Goal: Information Seeking & Learning: Learn about a topic

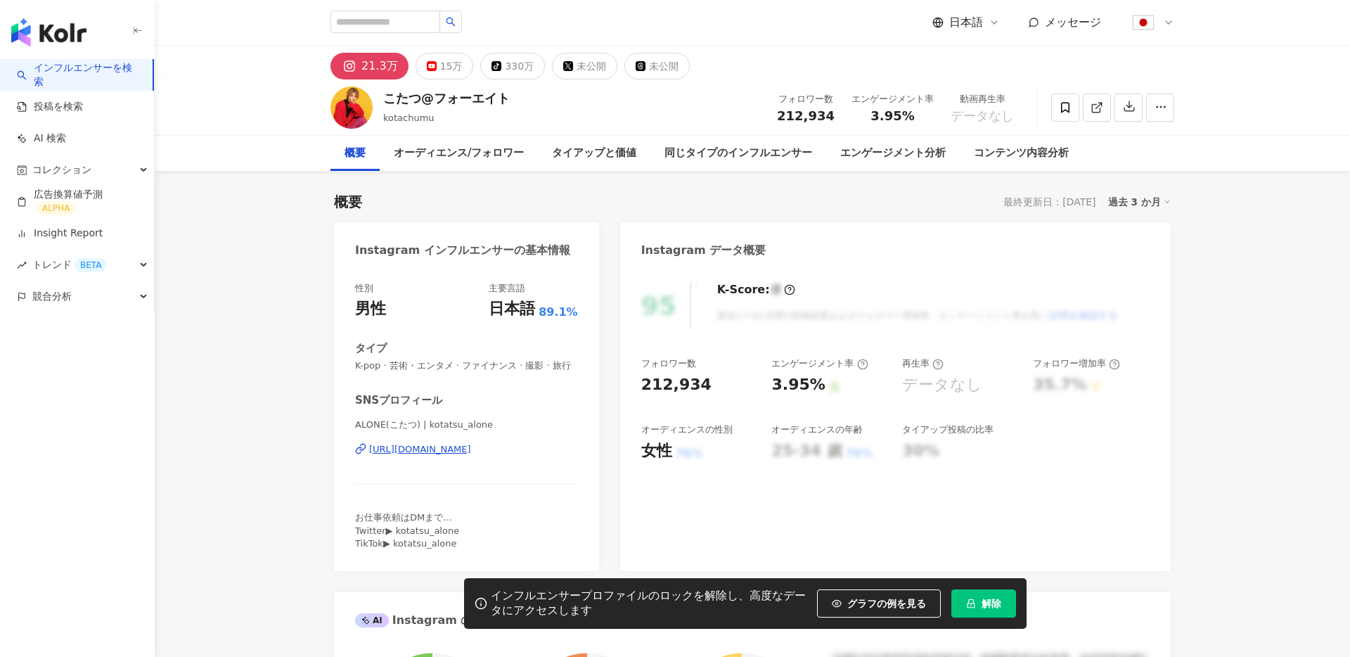
click at [990, 602] on span "解除" at bounding box center [991, 603] width 20 height 11
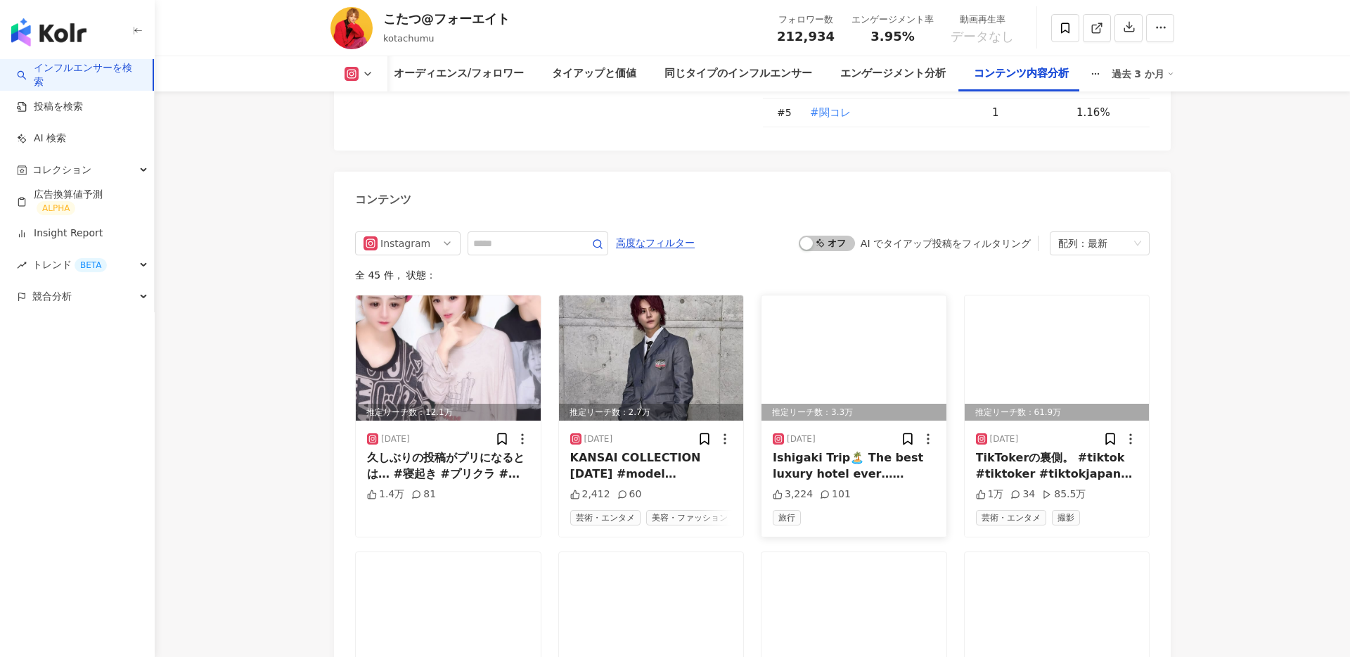
scroll to position [4187, 0]
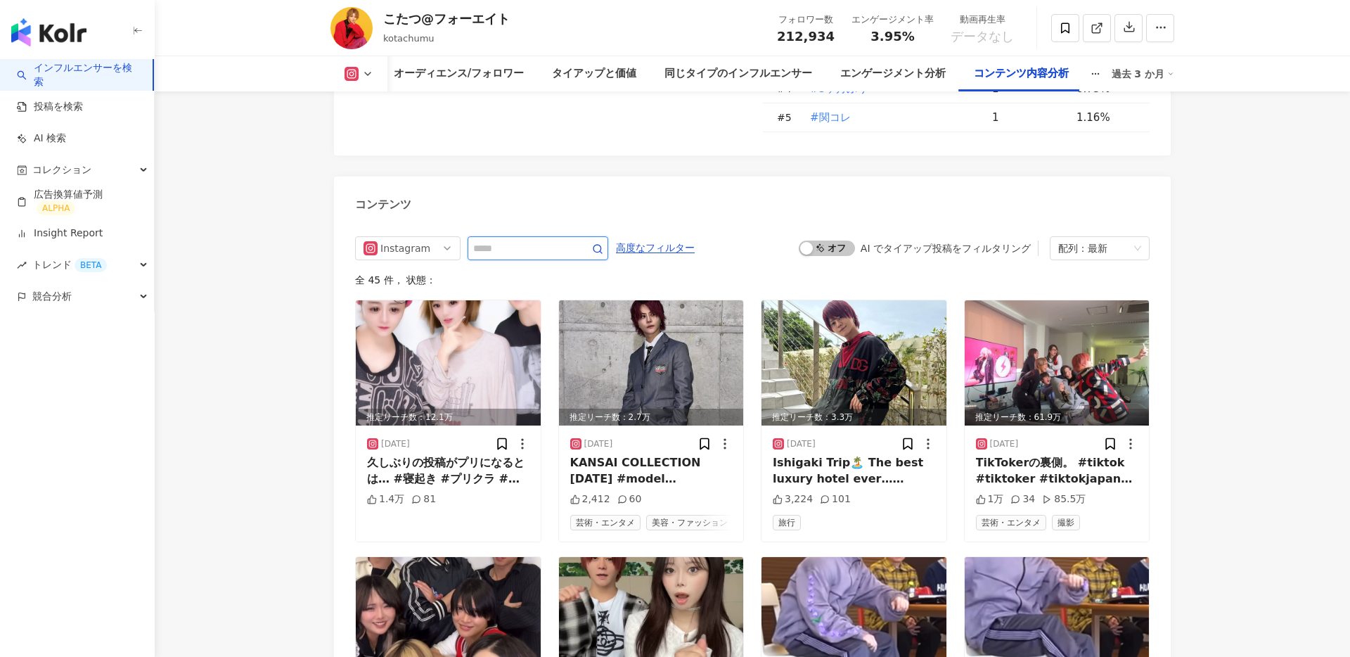
click at [534, 240] on input "text" at bounding box center [522, 248] width 98 height 17
type input "***"
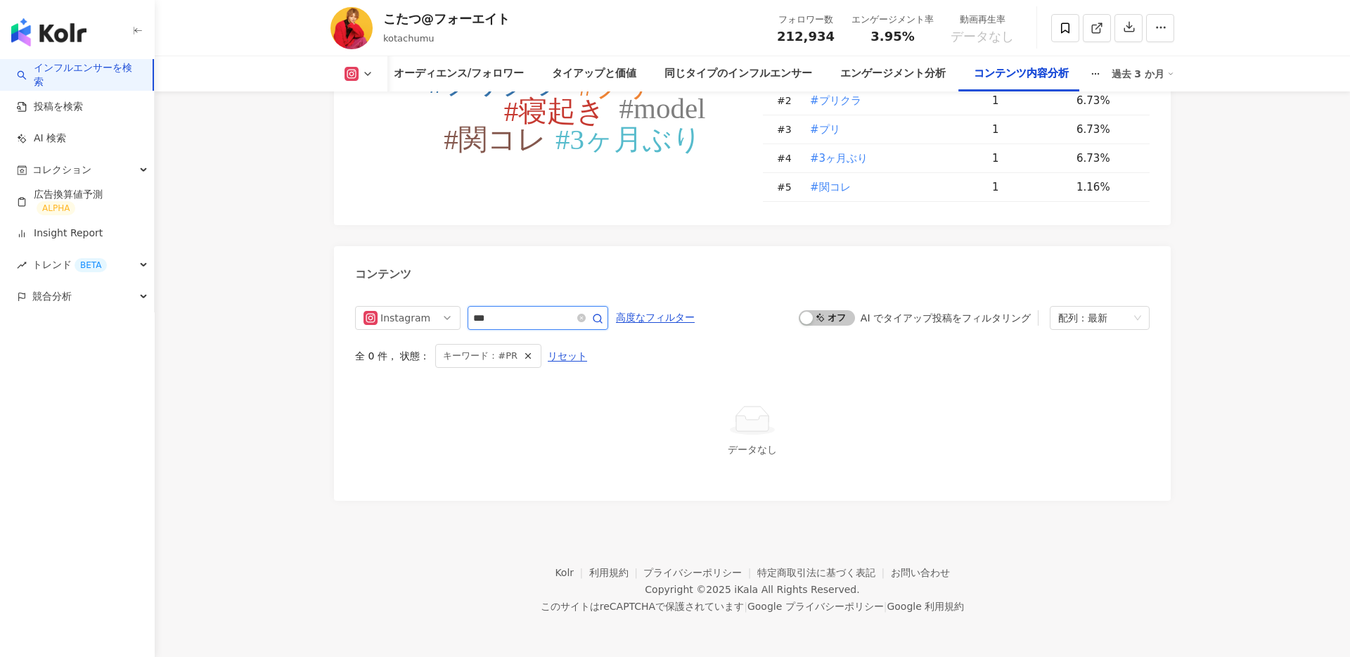
scroll to position [4087, 0]
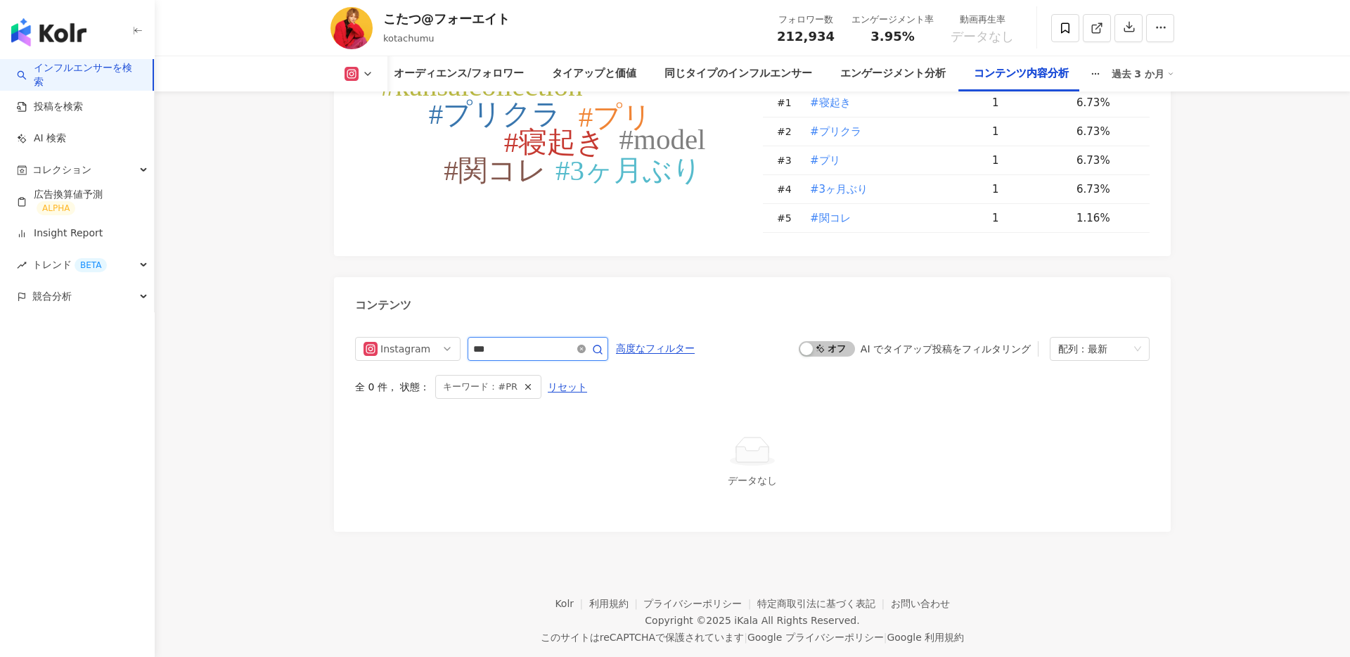
click at [583, 344] on icon "close-circle" at bounding box center [581, 348] width 8 height 8
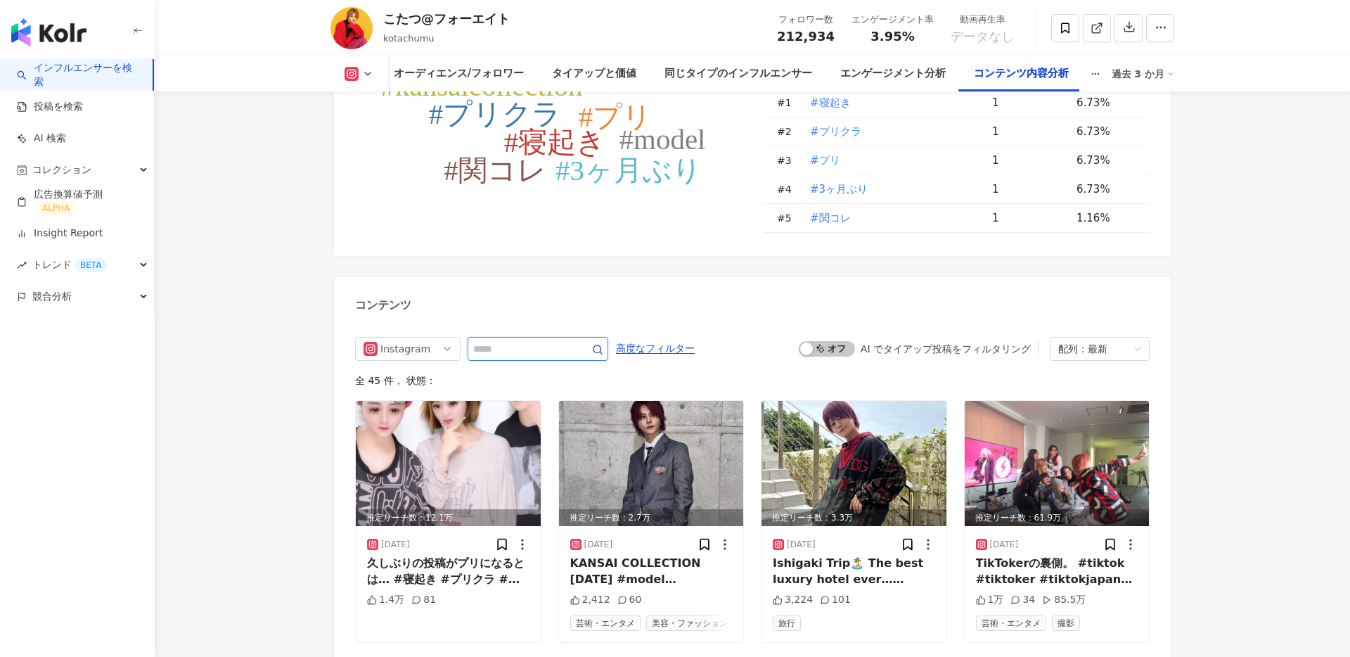
scroll to position [4241, 0]
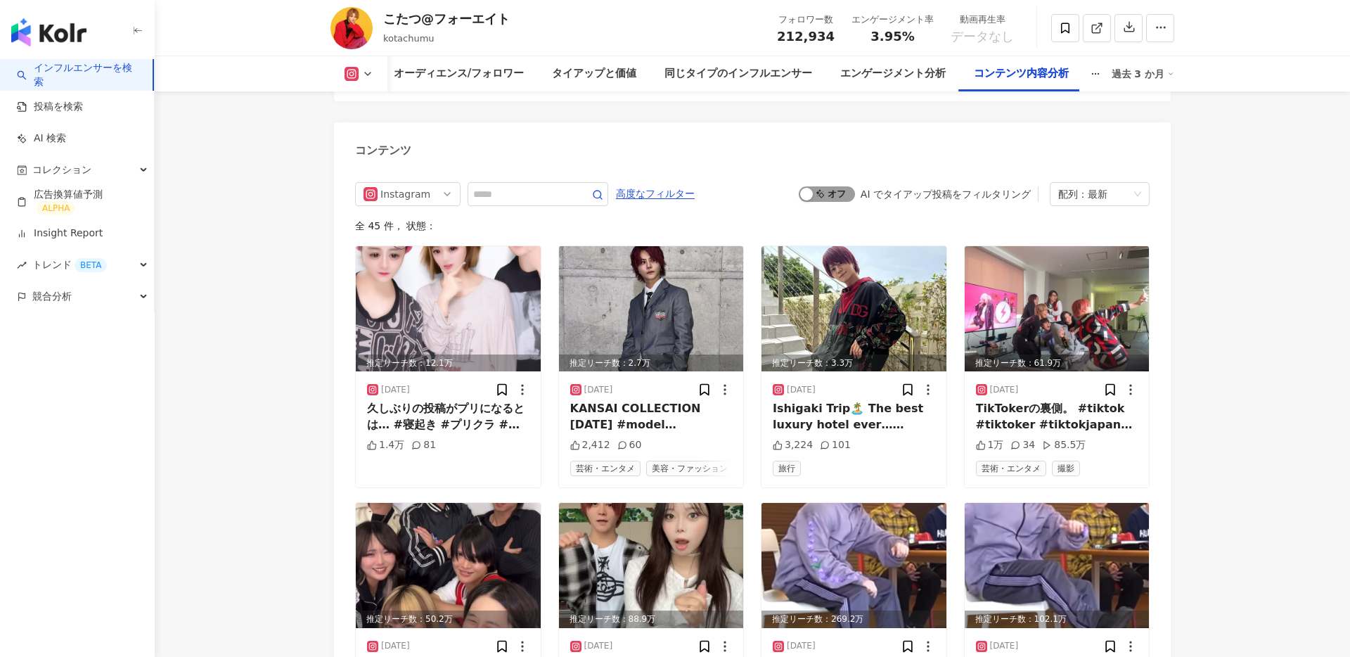
click at [839, 186] on span "オン オフ" at bounding box center [827, 193] width 56 height 15
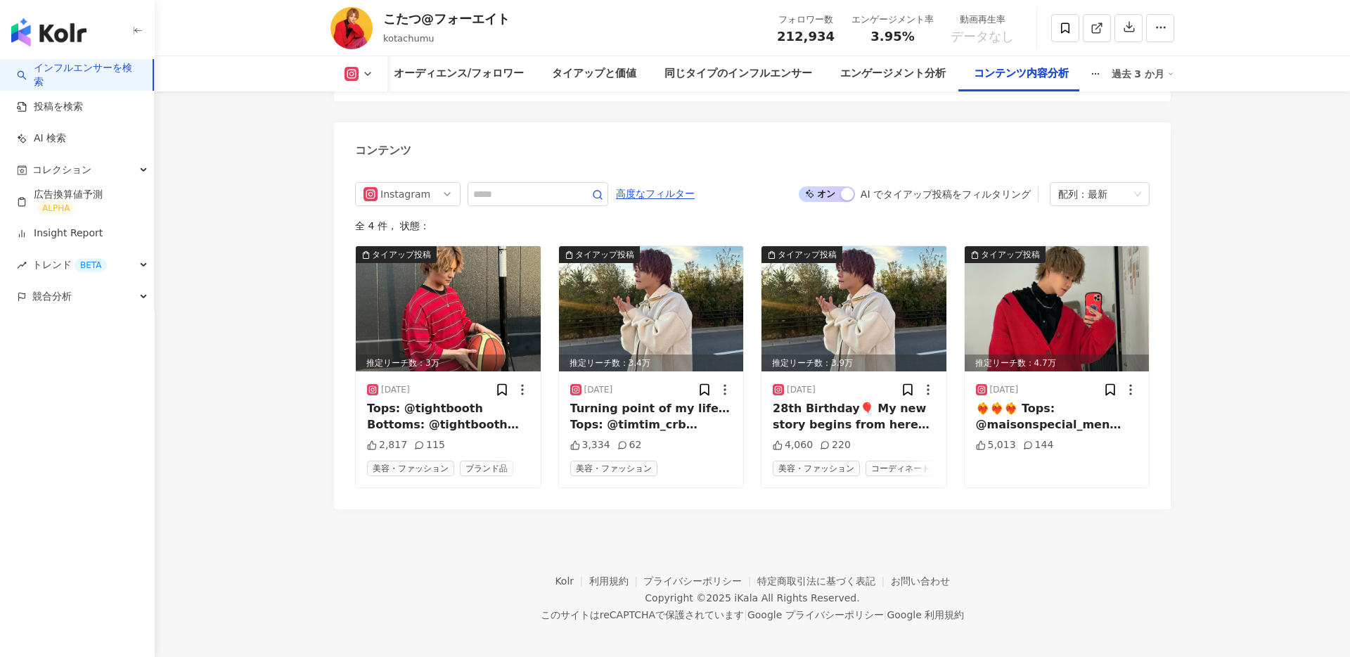
scroll to position [4218, 0]
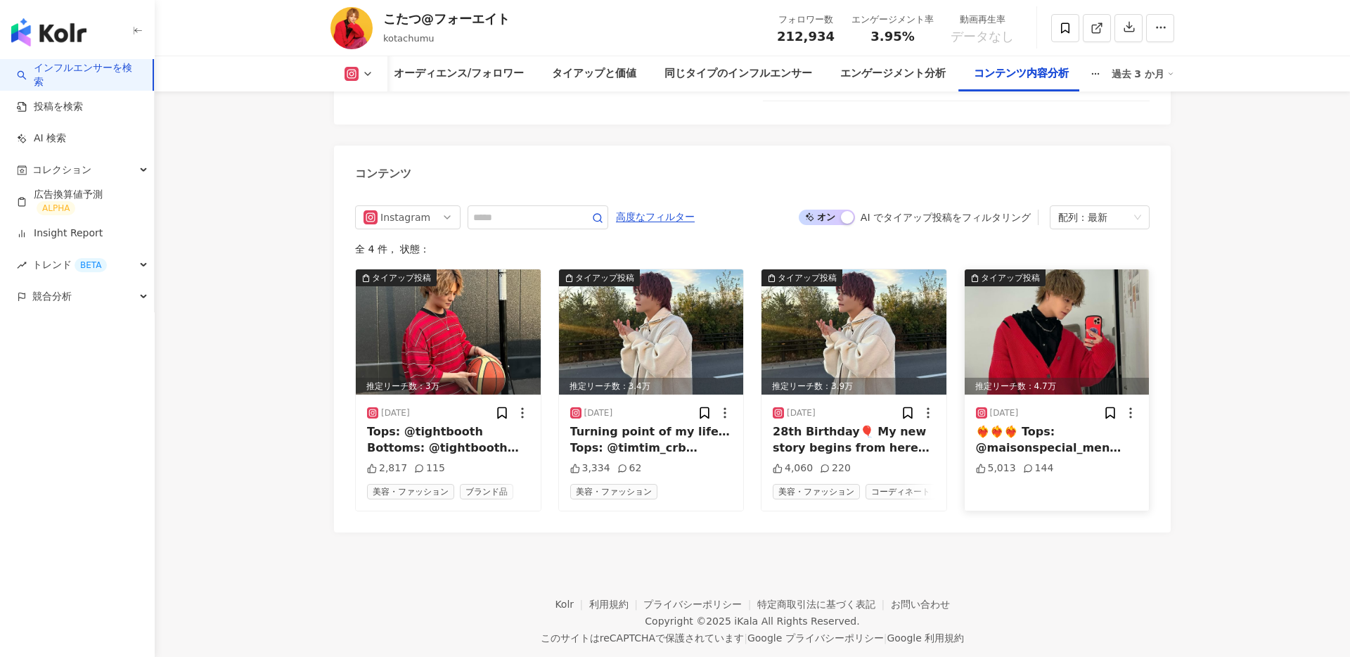
click at [1024, 285] on img at bounding box center [1057, 331] width 185 height 125
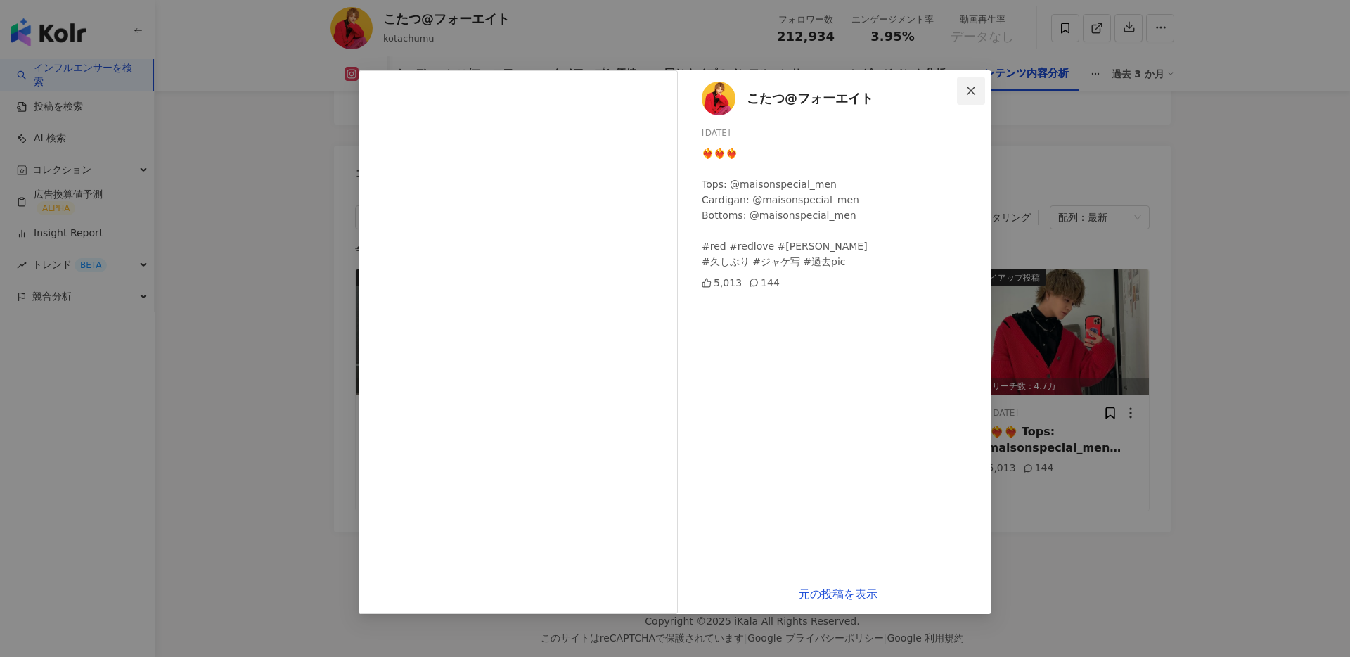
click at [960, 85] on span "Close" at bounding box center [971, 90] width 28 height 11
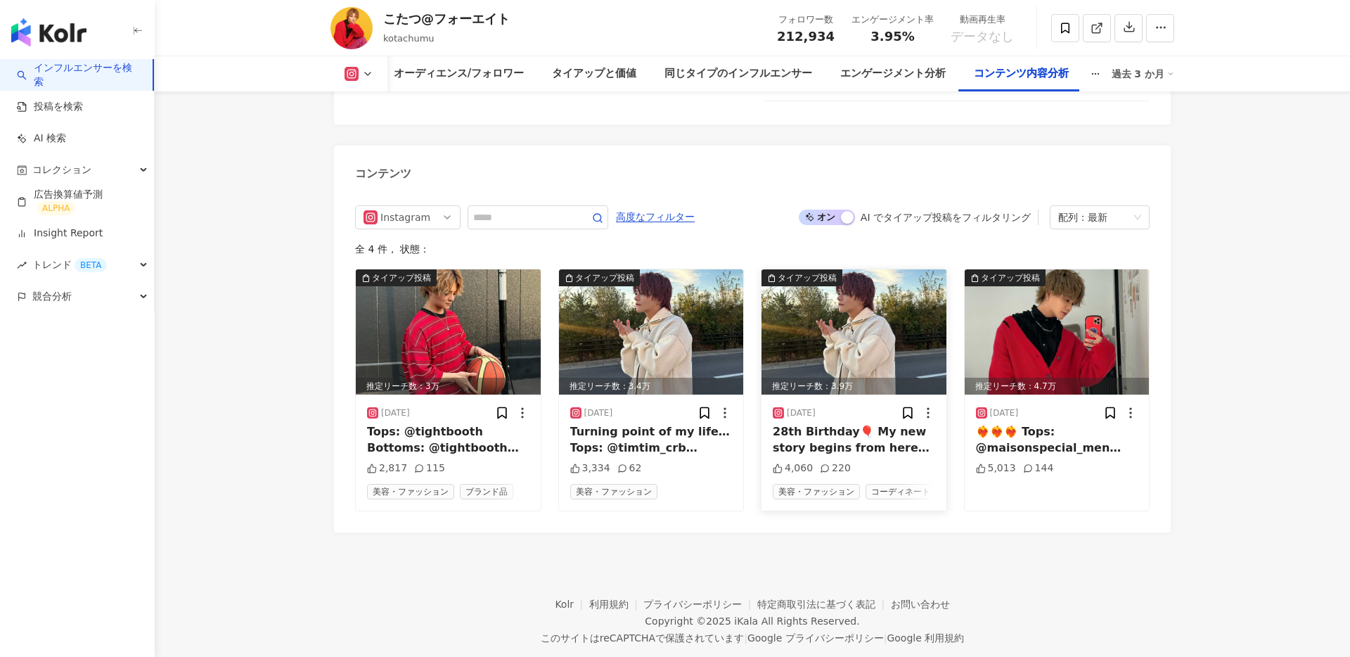
click at [846, 290] on img at bounding box center [853, 331] width 185 height 125
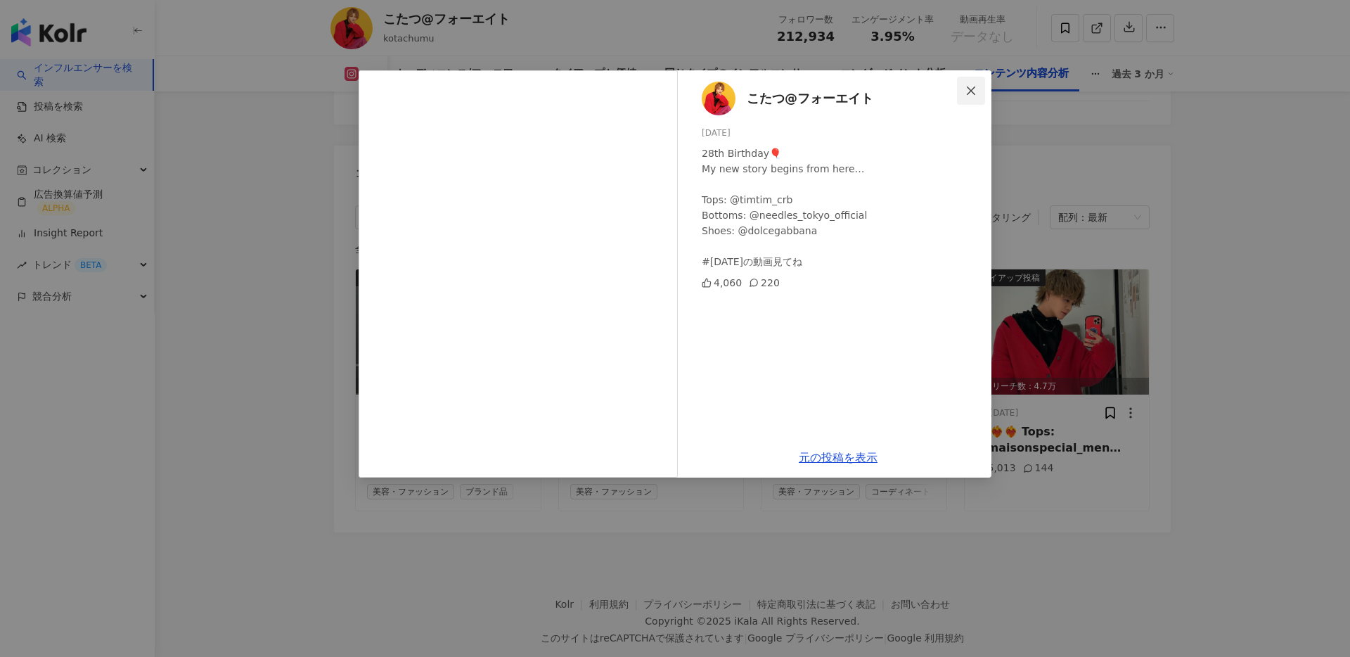
drag, startPoint x: 974, startPoint y: 90, endPoint x: 976, endPoint y: 83, distance: 7.6
click at [976, 83] on button "Close" at bounding box center [971, 91] width 28 height 28
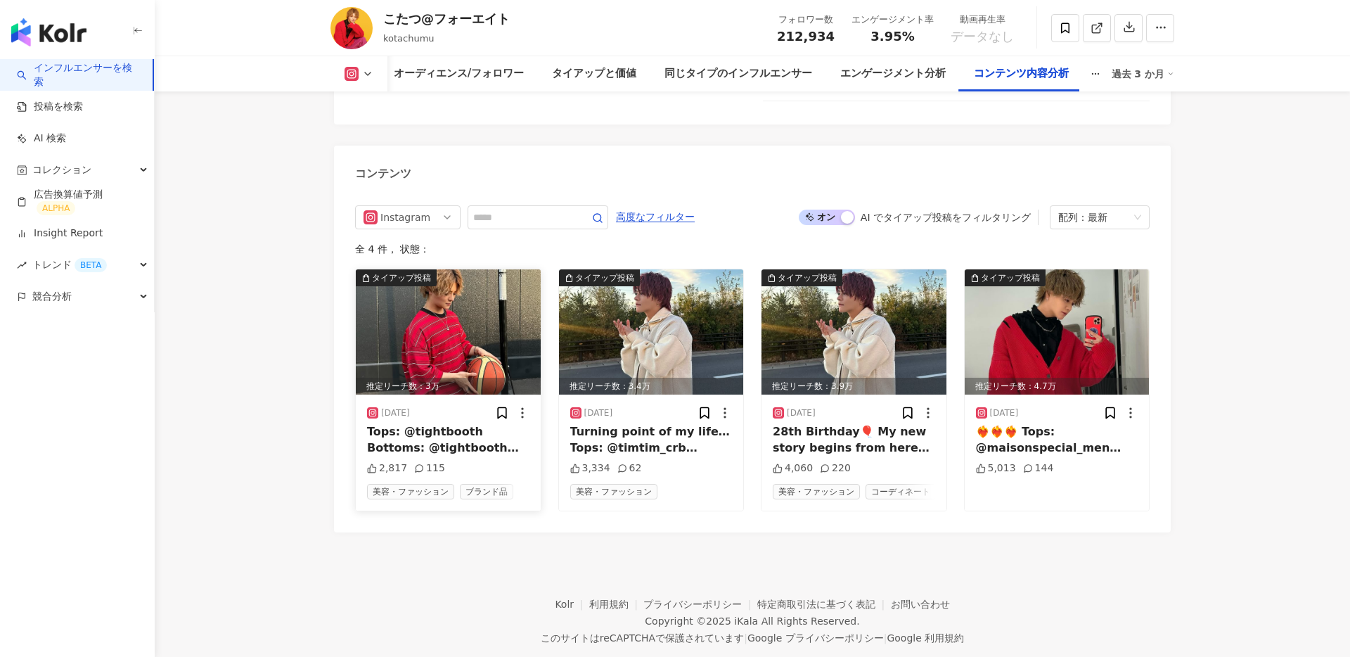
click at [437, 314] on img at bounding box center [448, 331] width 185 height 125
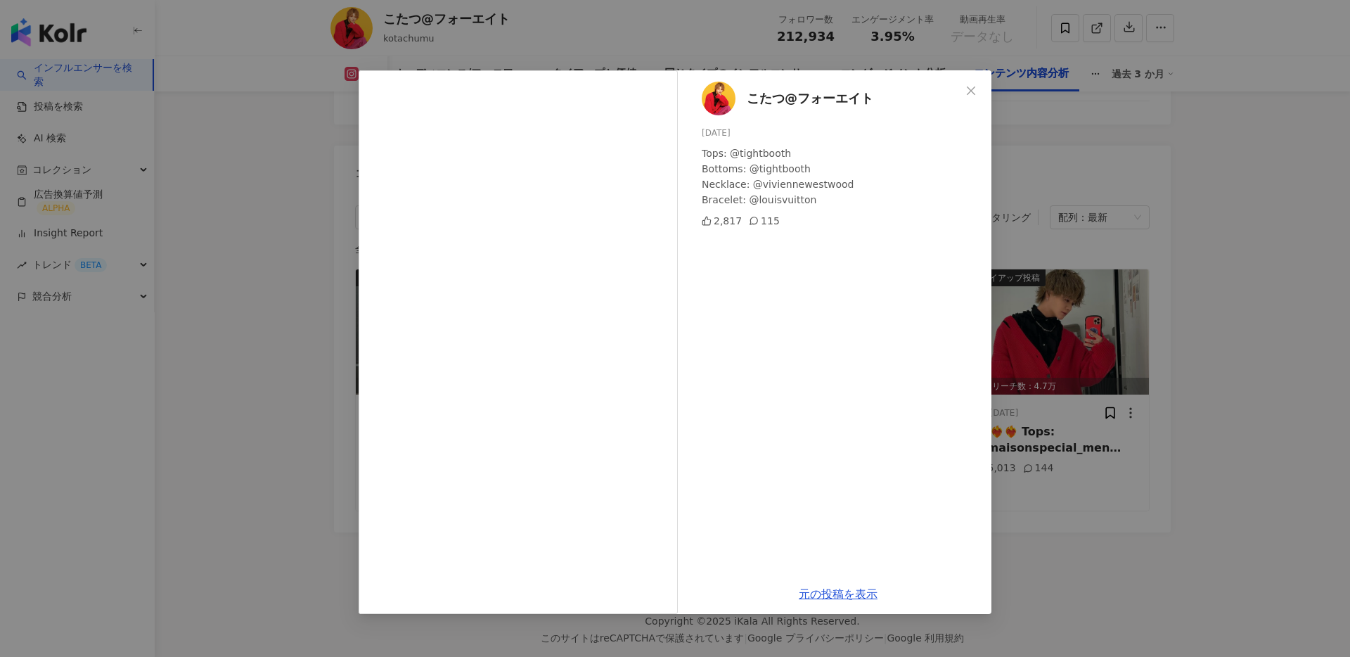
click at [251, 320] on div "こたつ@フォーエイト 2025/01/23 Tops: @tightbooth Bottoms: @tightbooth Necklace: @vivienn…" at bounding box center [675, 328] width 1350 height 657
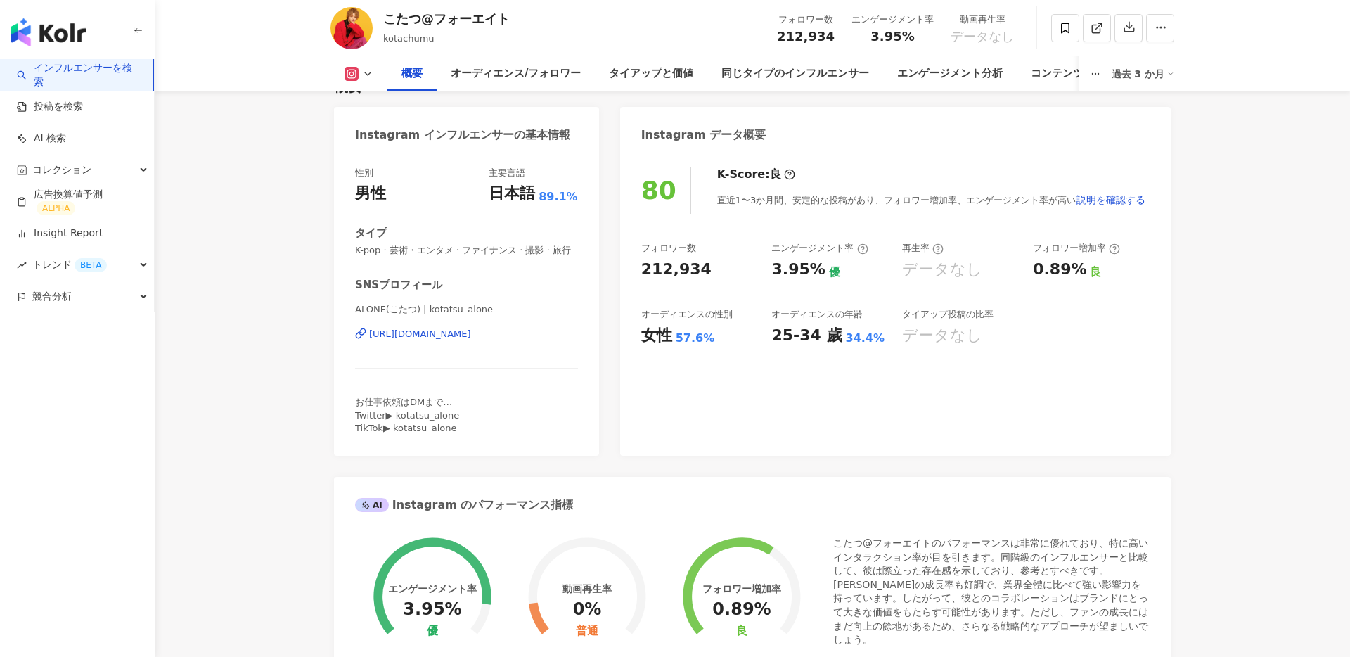
scroll to position [0, 0]
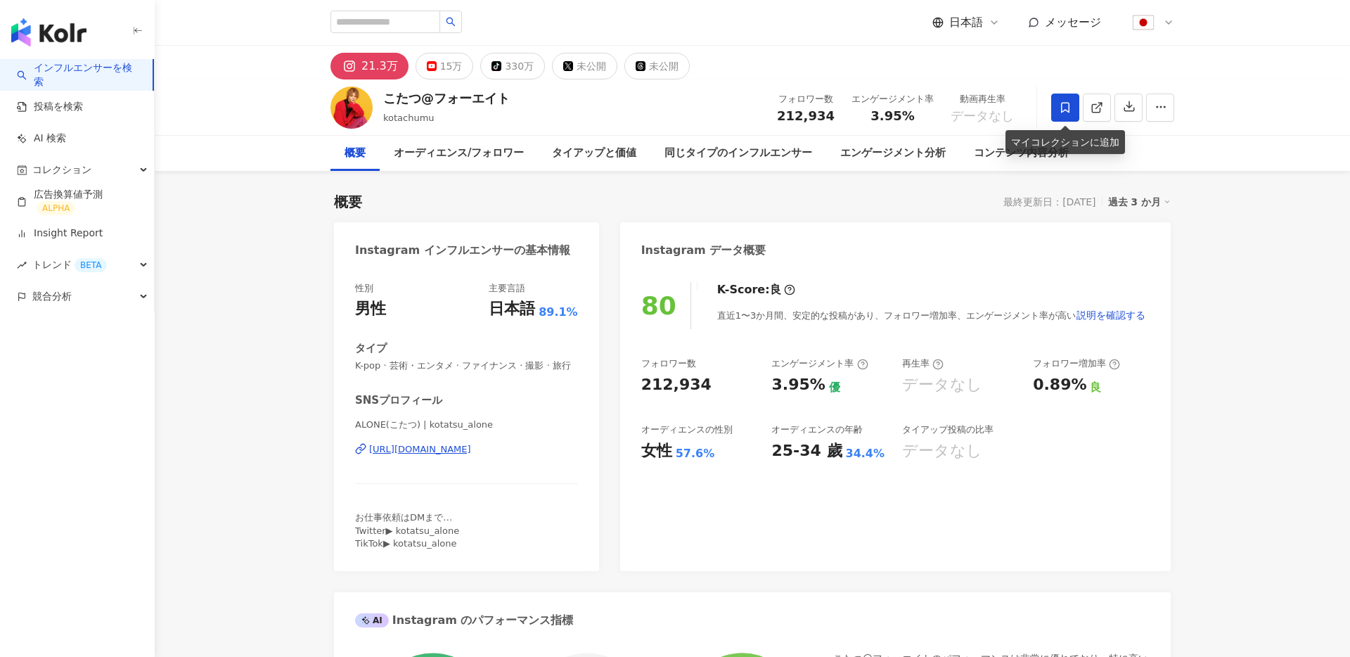
click at [1062, 112] on icon at bounding box center [1065, 107] width 8 height 11
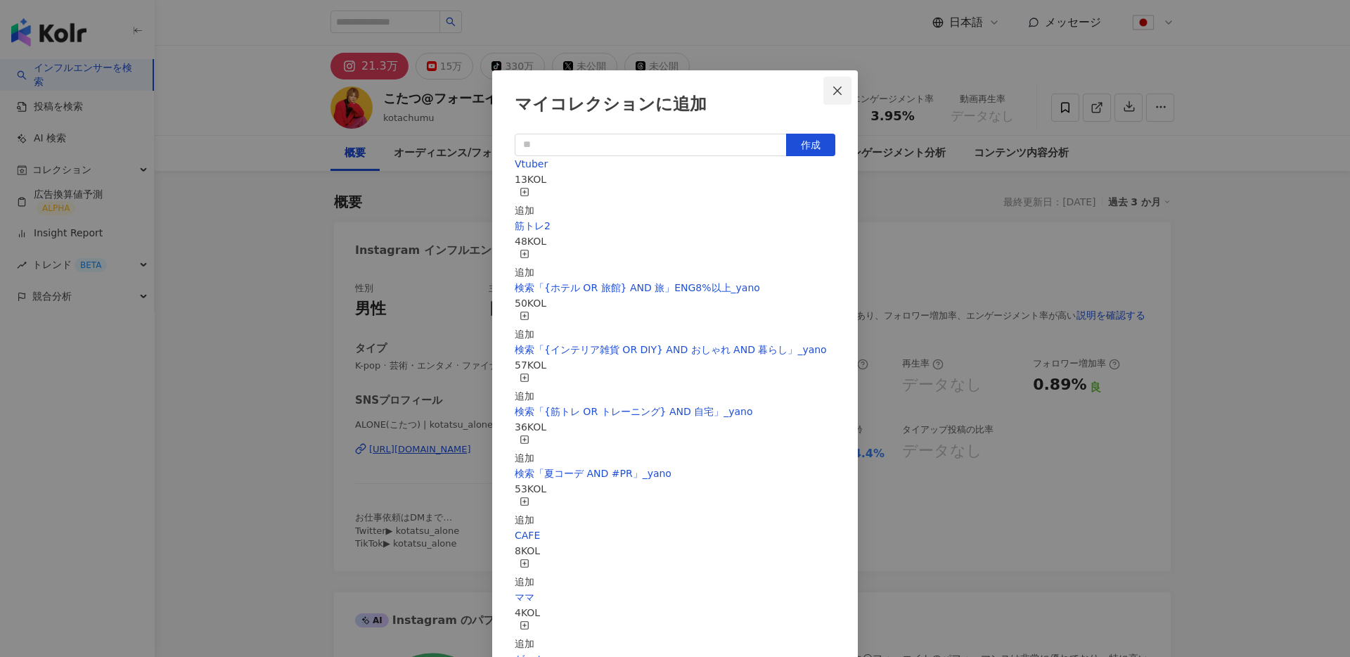
click at [838, 89] on icon "close" at bounding box center [837, 90] width 11 height 11
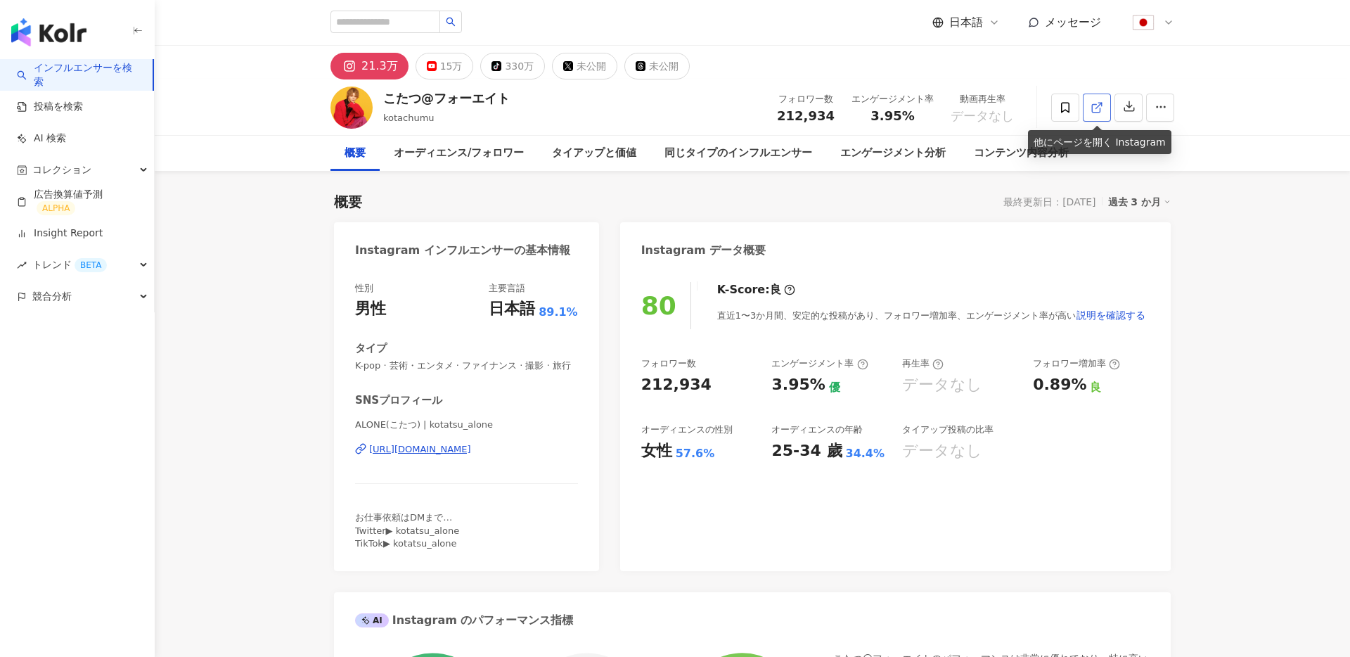
click at [1096, 98] on link at bounding box center [1097, 107] width 28 height 28
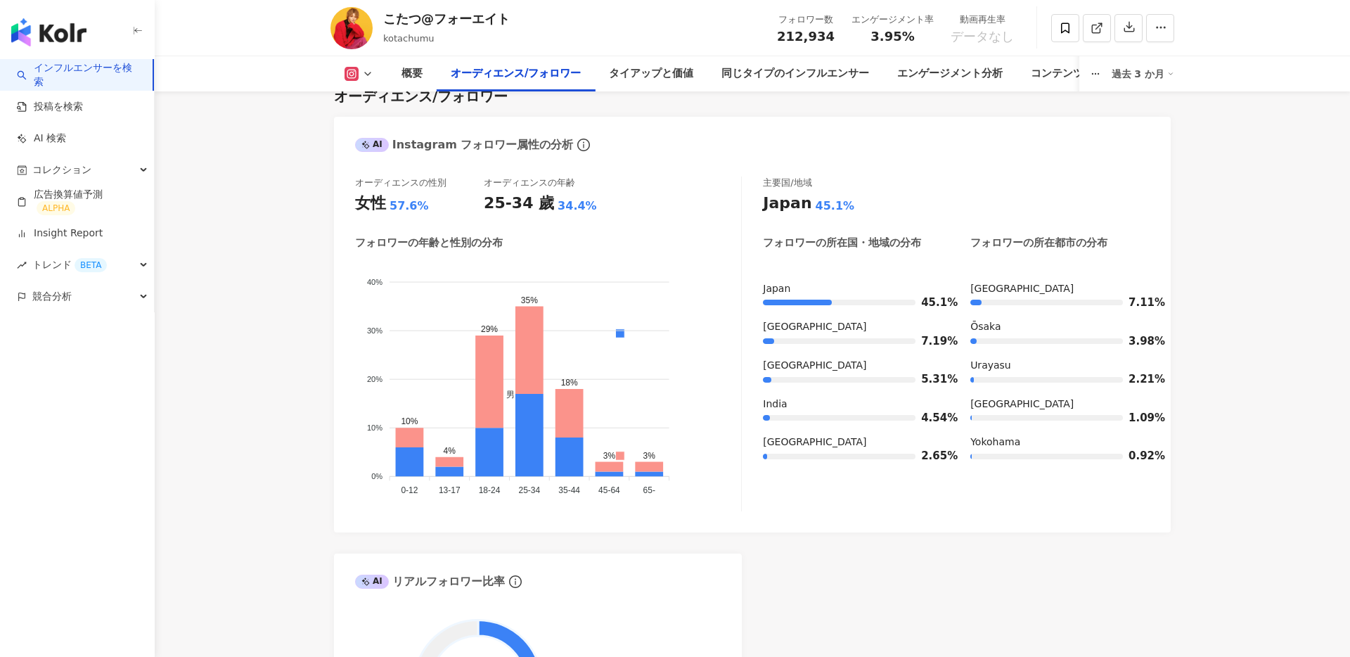
scroll to position [1223, 0]
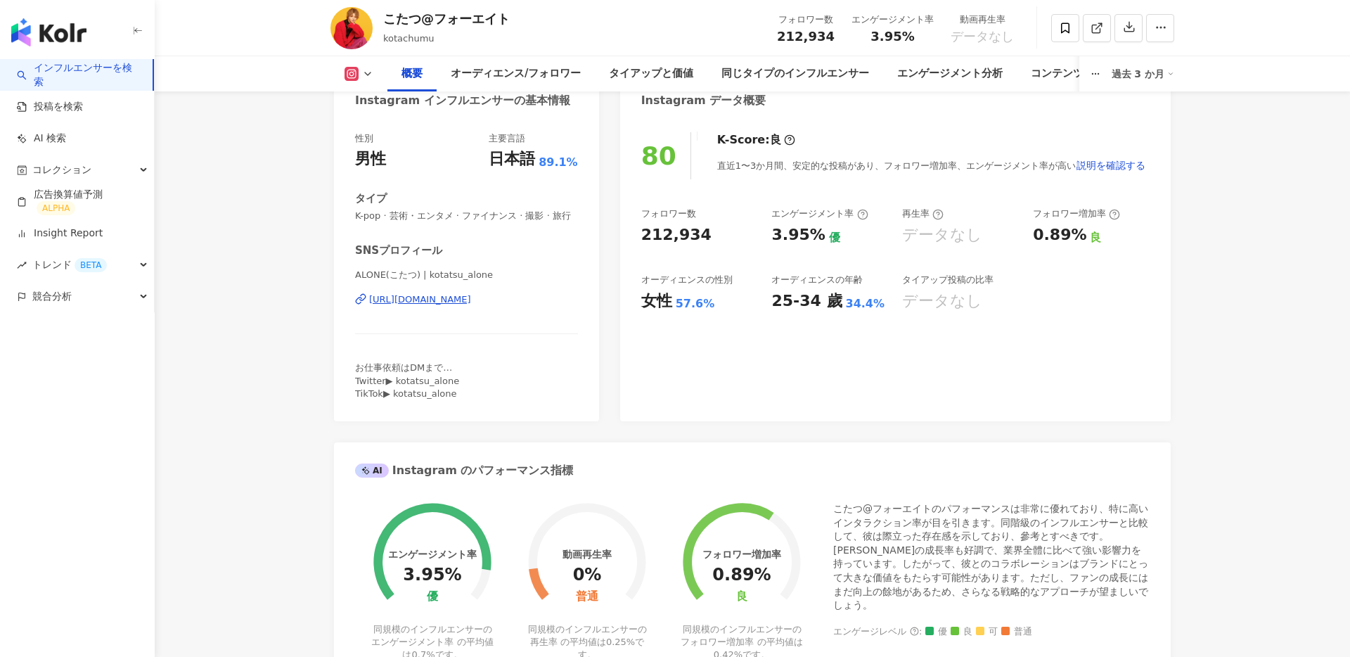
scroll to position [0, 0]
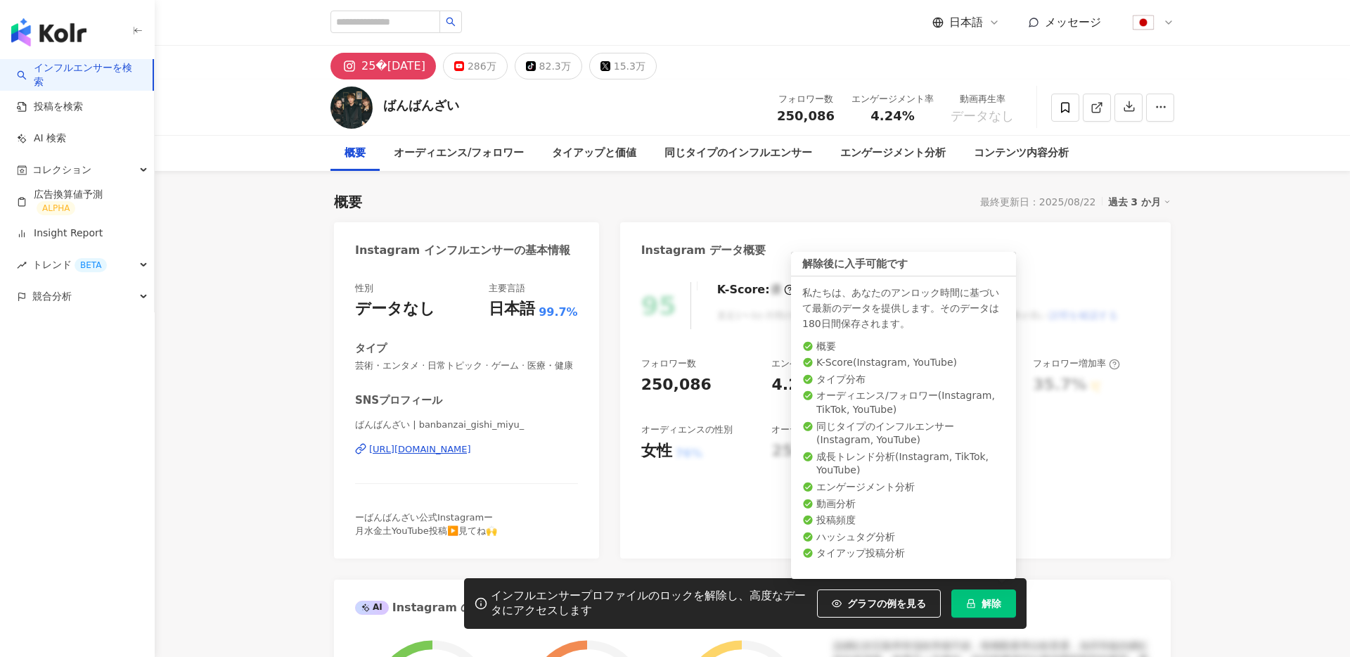
click at [974, 602] on icon "lock" at bounding box center [971, 603] width 10 height 10
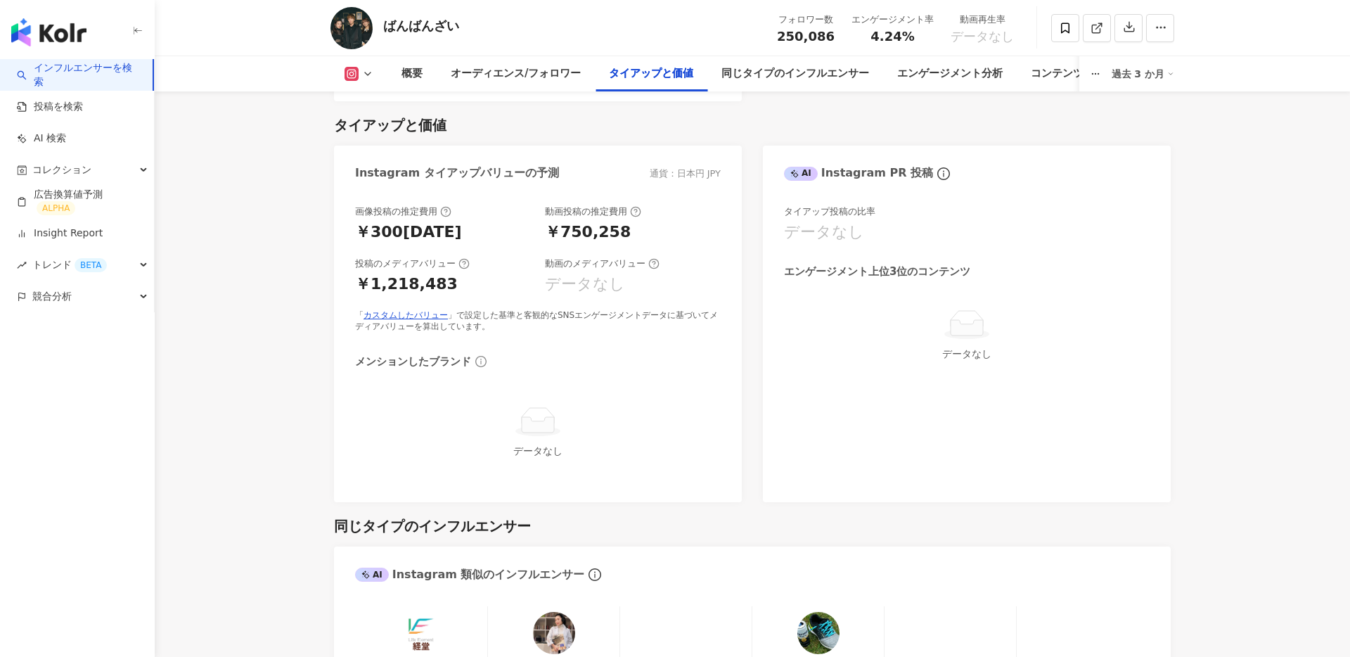
scroll to position [1892, 0]
click at [366, 77] on icon at bounding box center [367, 73] width 11 height 11
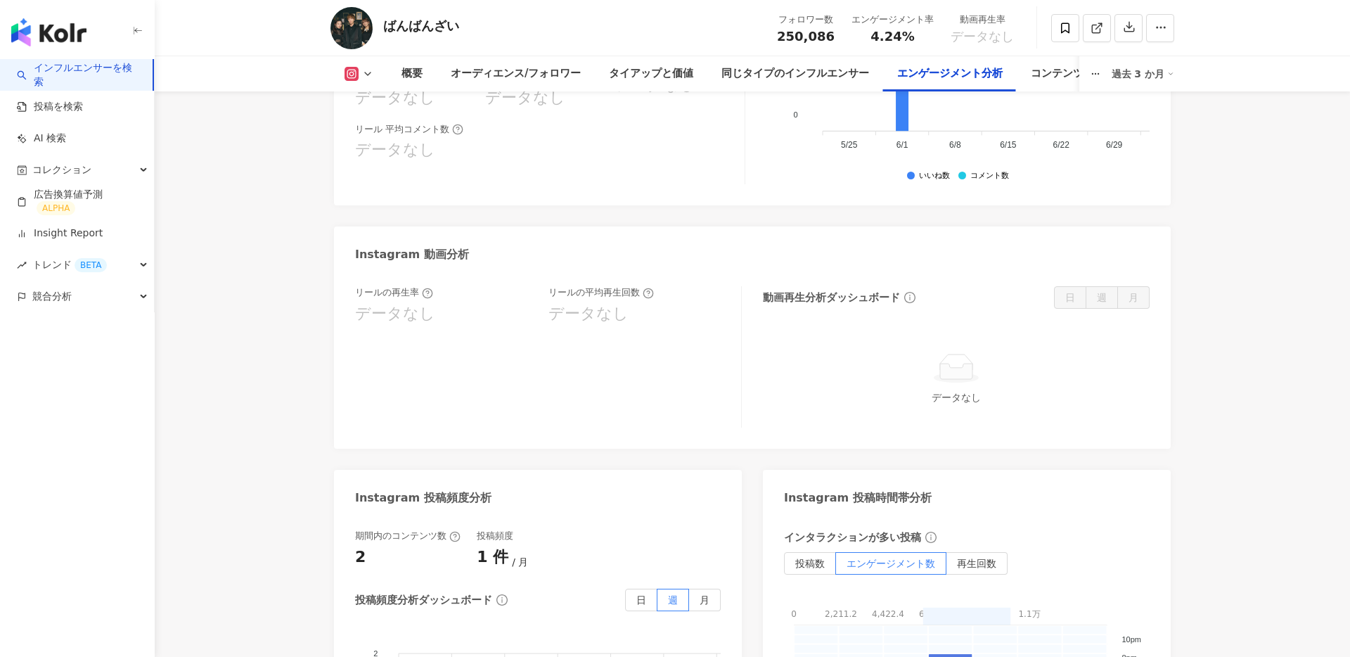
scroll to position [2933, 0]
